Goal: Task Accomplishment & Management: Manage account settings

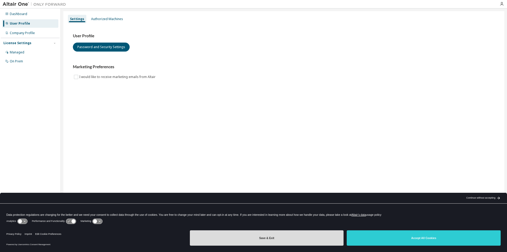
click at [305, 239] on button "Save & Exit" at bounding box center [267, 237] width 154 height 15
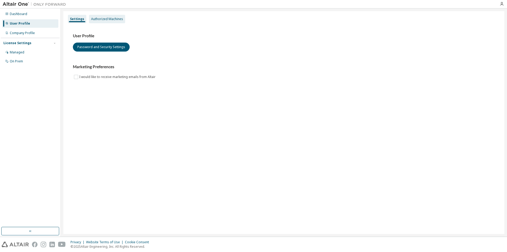
click at [110, 18] on div "Authorized Machines" at bounding box center [107, 19] width 32 height 4
